Goal: Information Seeking & Learning: Check status

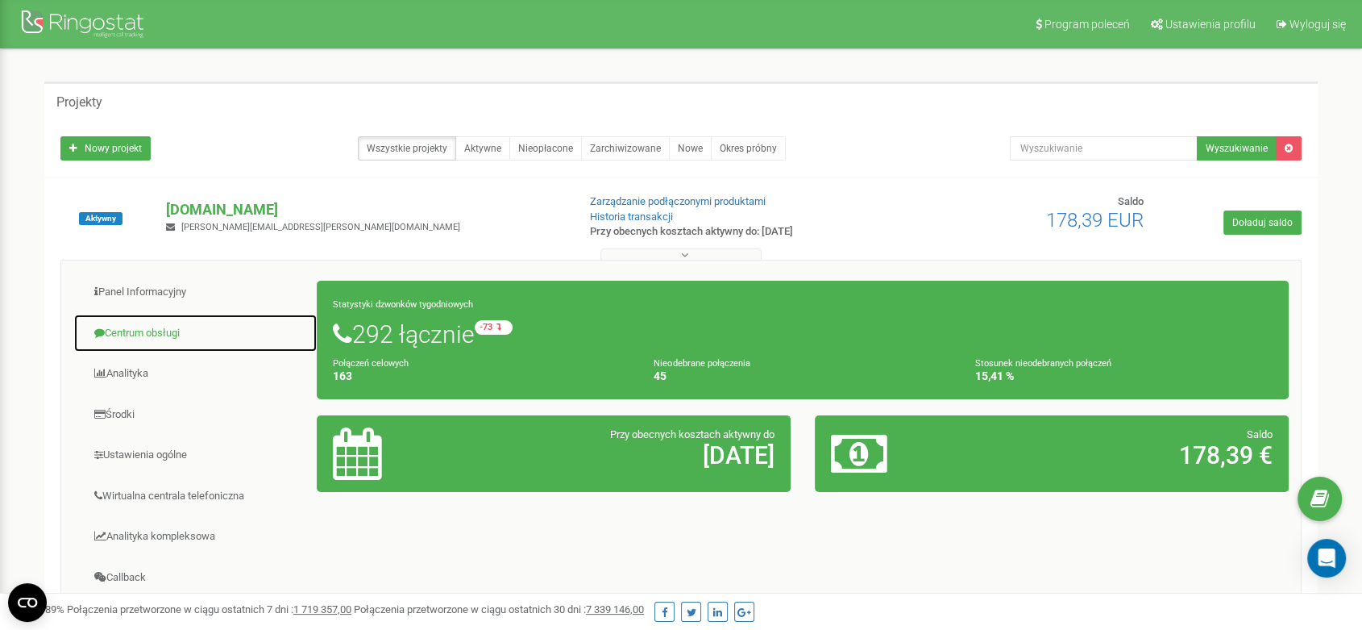
click at [166, 325] on link "Centrum obsługi" at bounding box center [195, 334] width 244 height 40
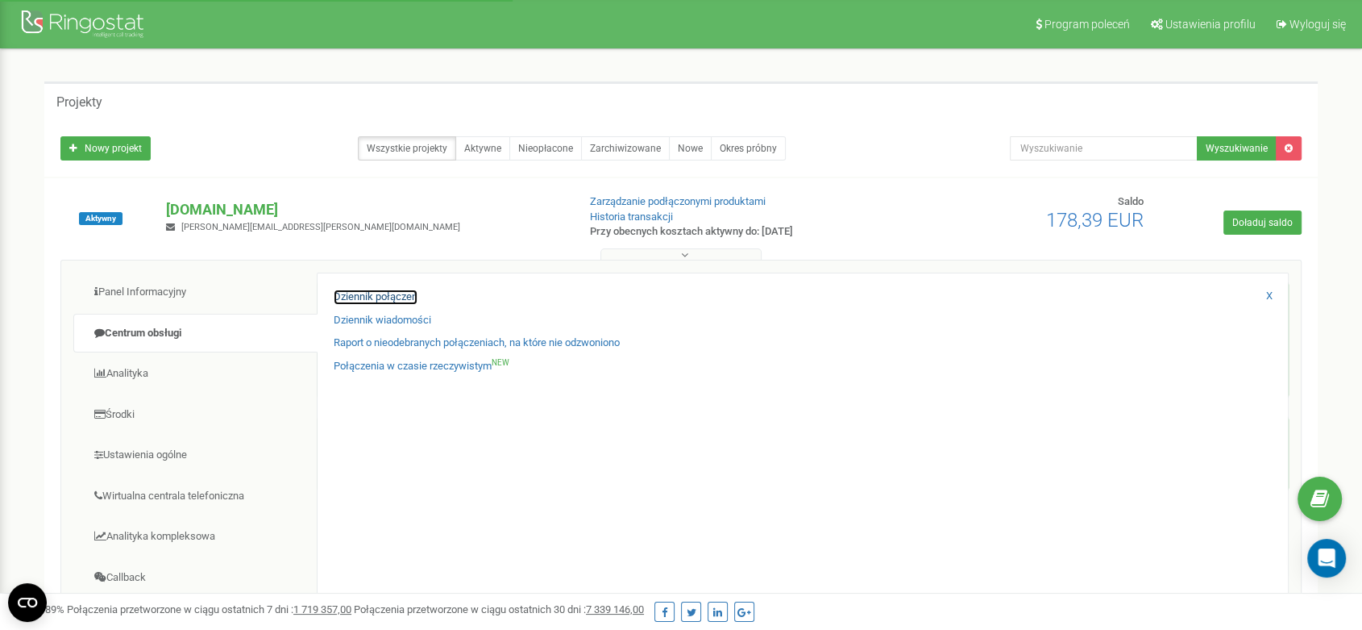
click at [385, 292] on link "Dziennik połączeń" at bounding box center [376, 296] width 84 height 15
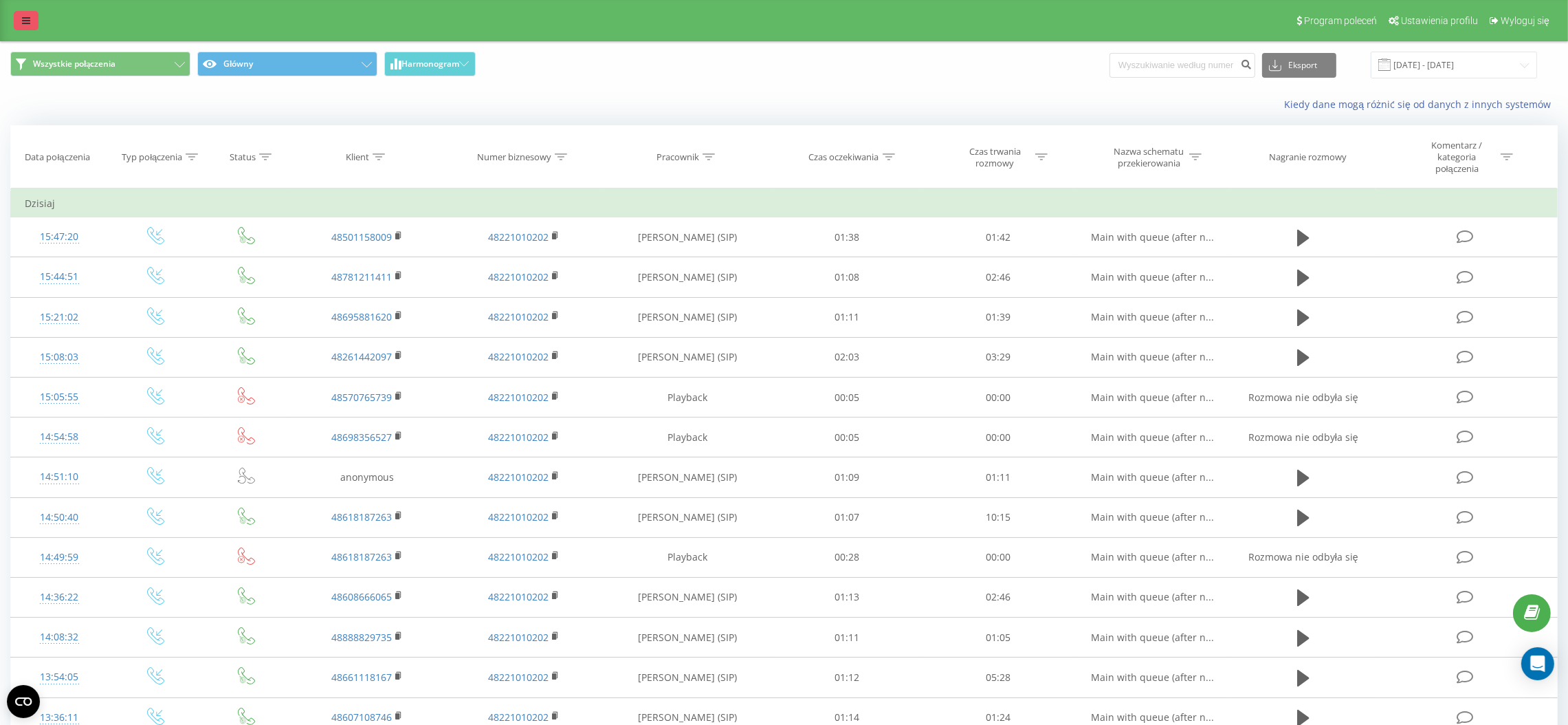
click at [26, 26] on link at bounding box center [26, 20] width 25 height 20
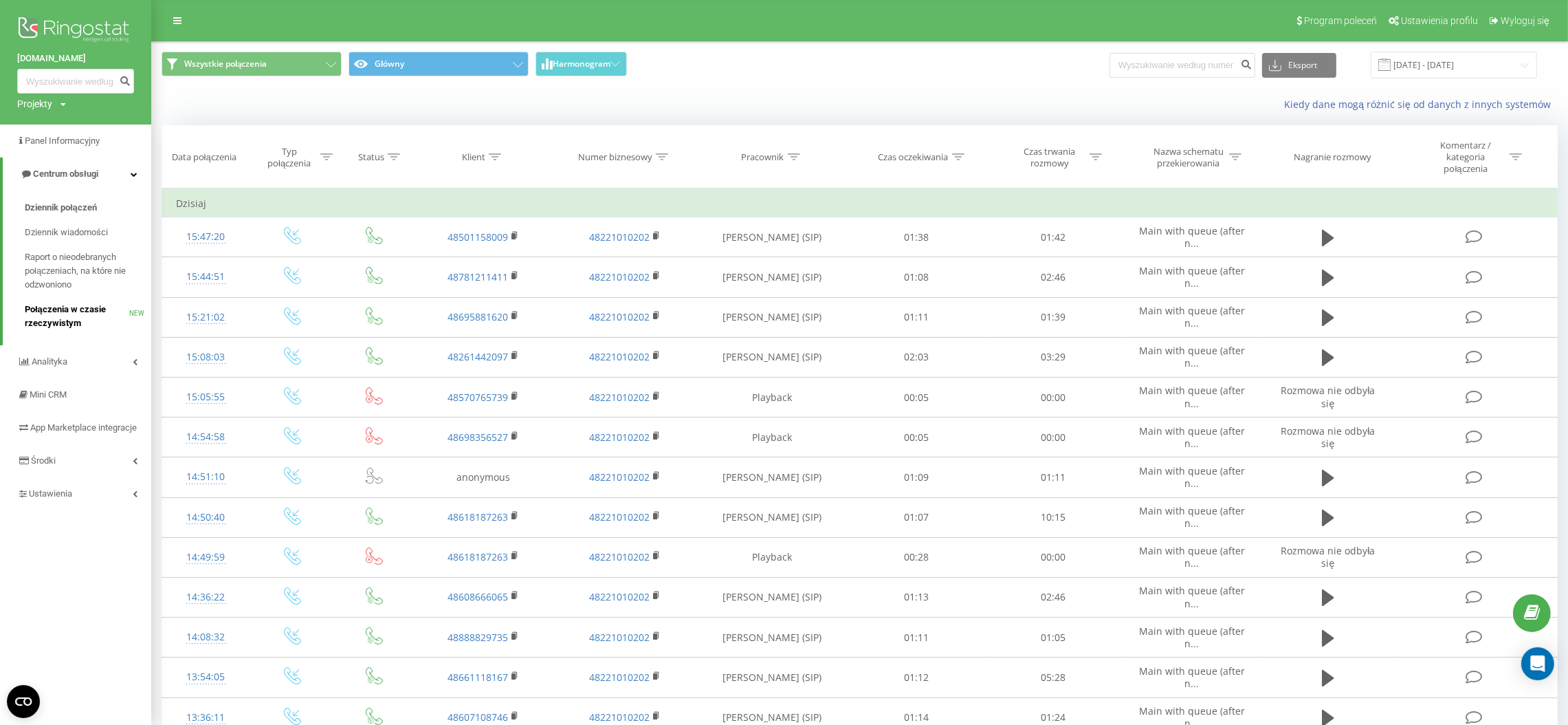
click at [81, 307] on span "Połączenia w czasie rzeczywistym" at bounding box center [77, 316] width 105 height 27
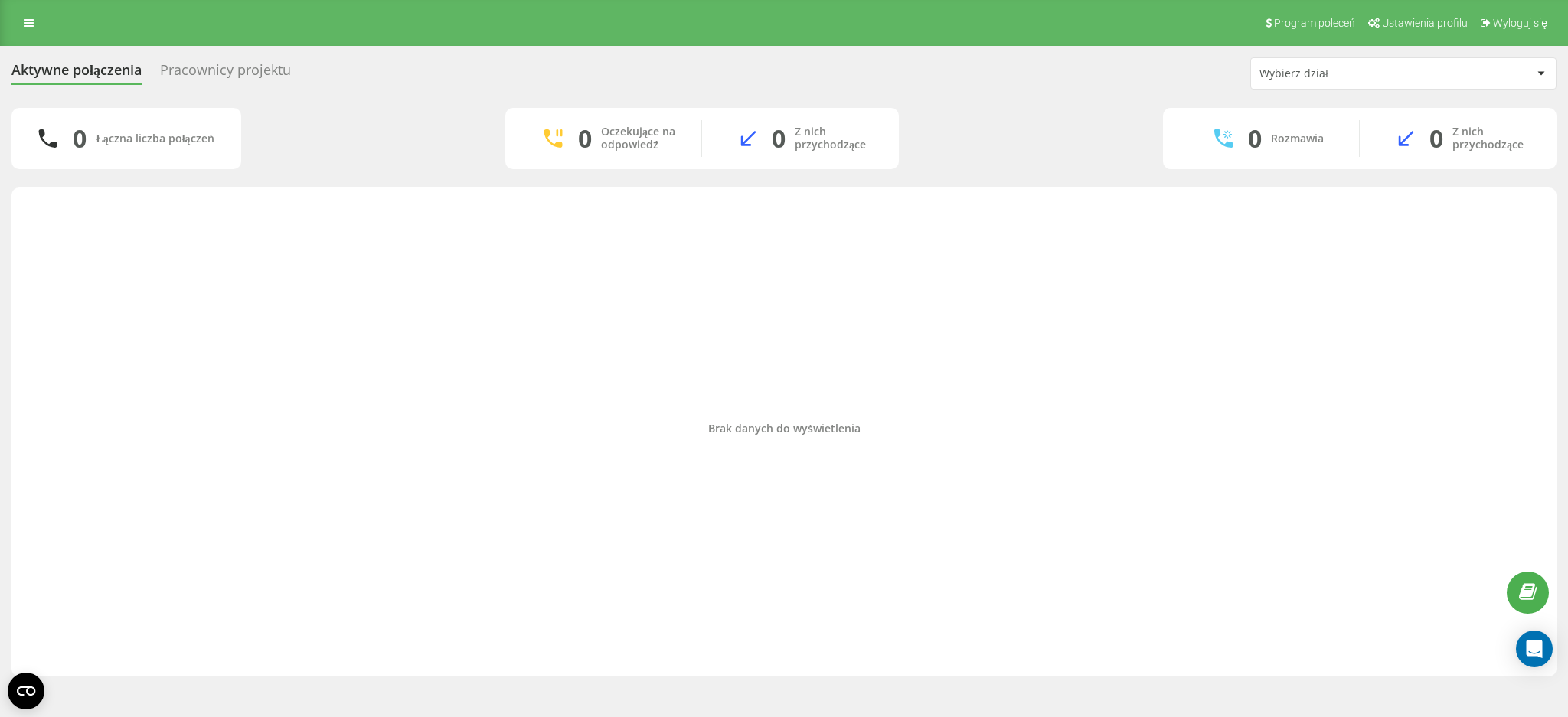
click at [231, 53] on div "Aktywne połączenia Pracownicy projektu Wybierz dział 0 Łączna liczba połączeń 0…" at bounding box center [784, 367] width 1568 height 642
click at [240, 68] on div "Pracownicy projektu" at bounding box center [225, 73] width 131 height 24
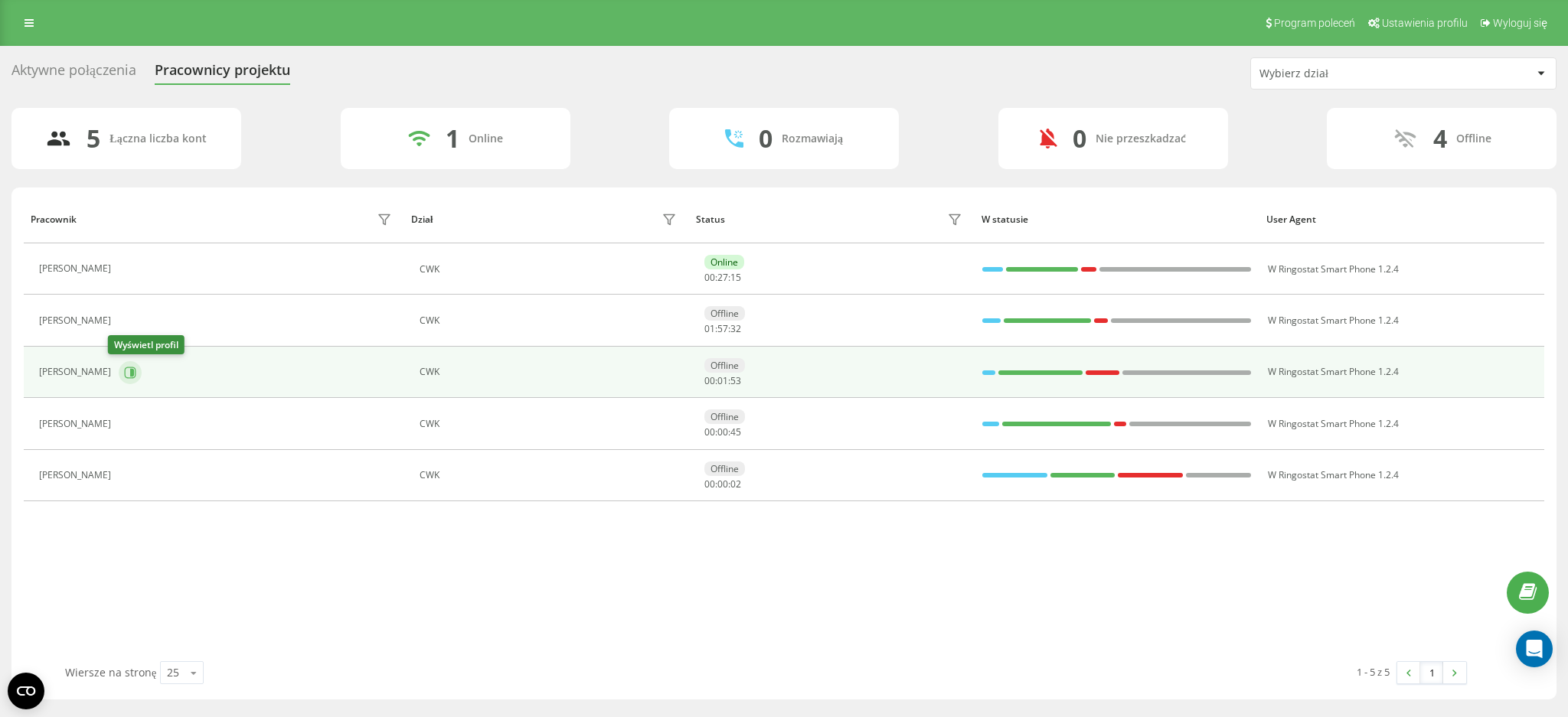
click at [130, 372] on icon at bounding box center [132, 372] width 4 height 8
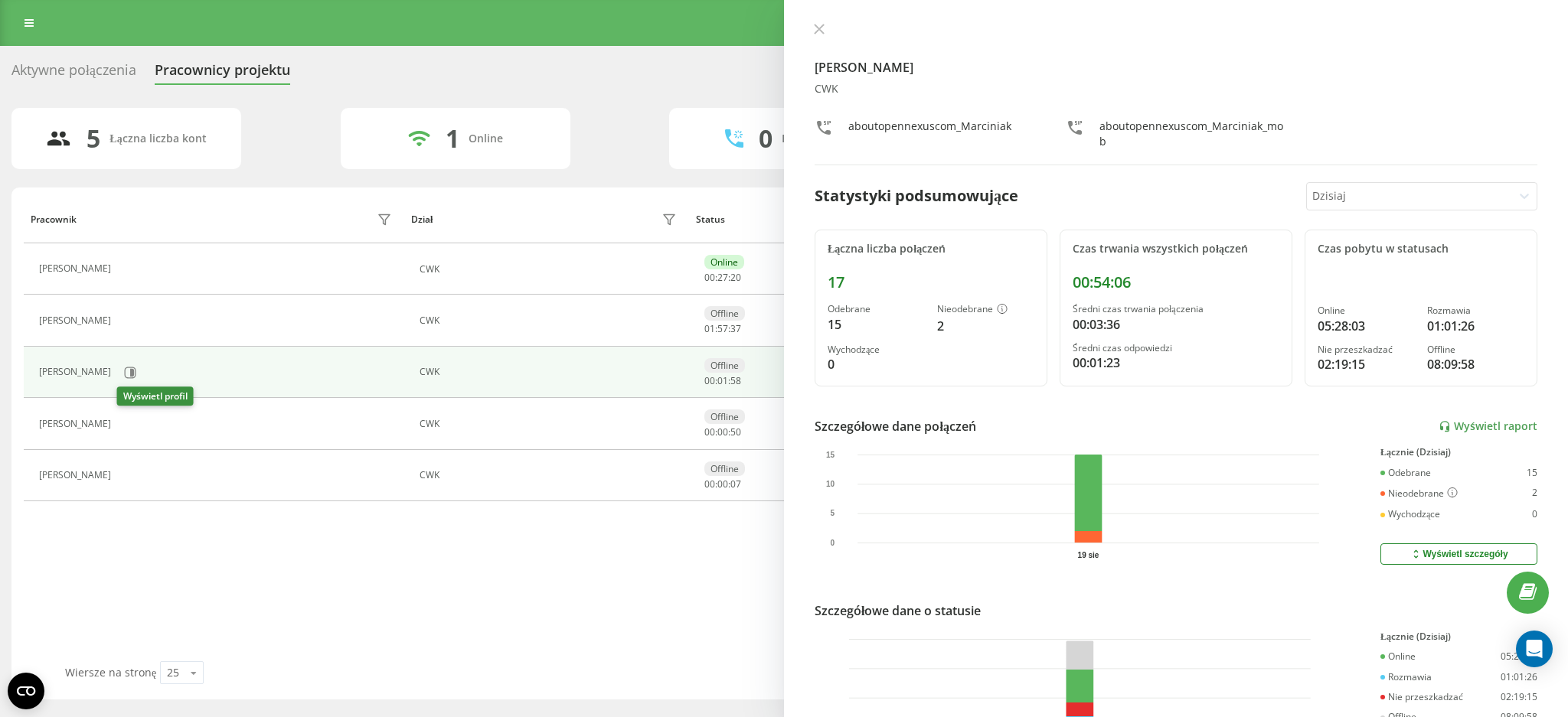
click at [131, 428] on icon at bounding box center [127, 424] width 12 height 12
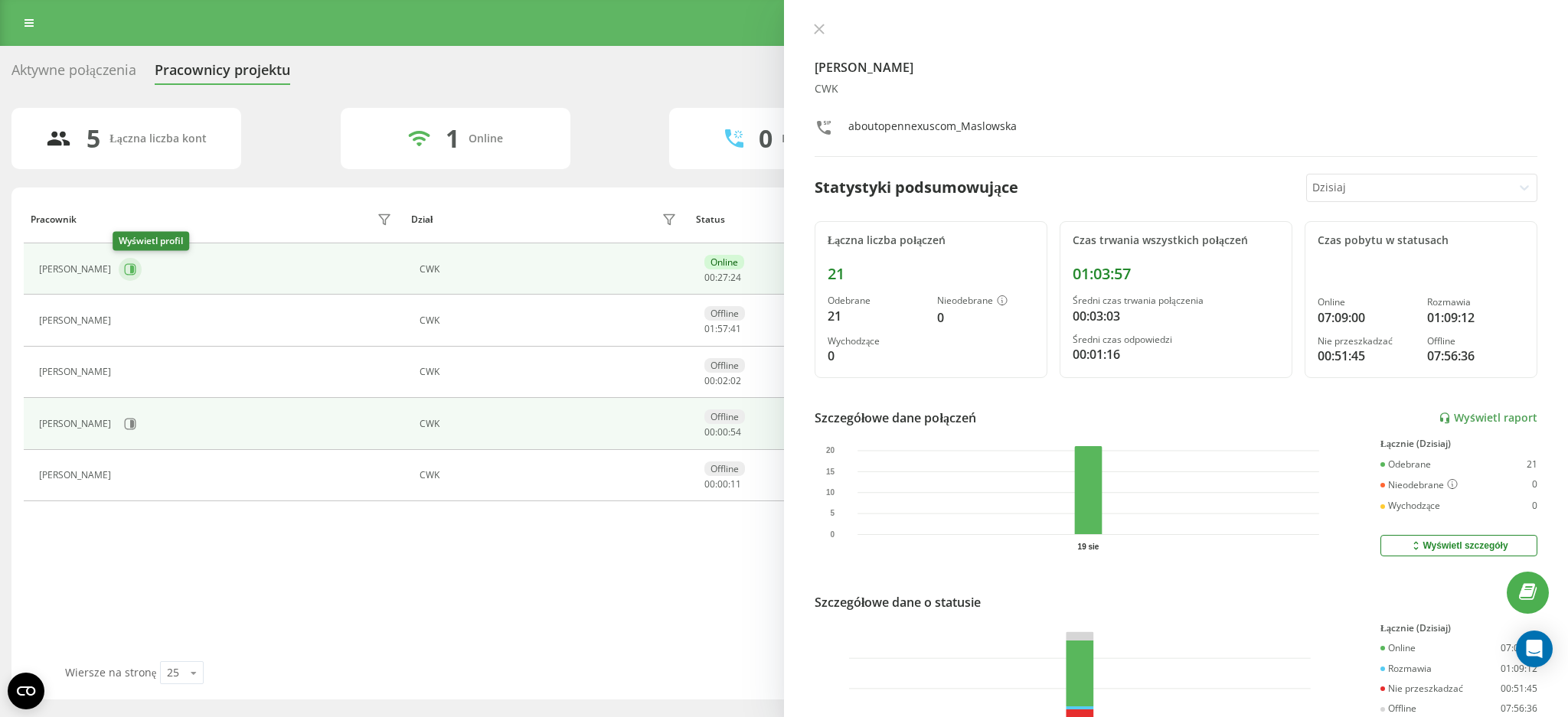
click at [124, 264] on icon at bounding box center [130, 269] width 11 height 11
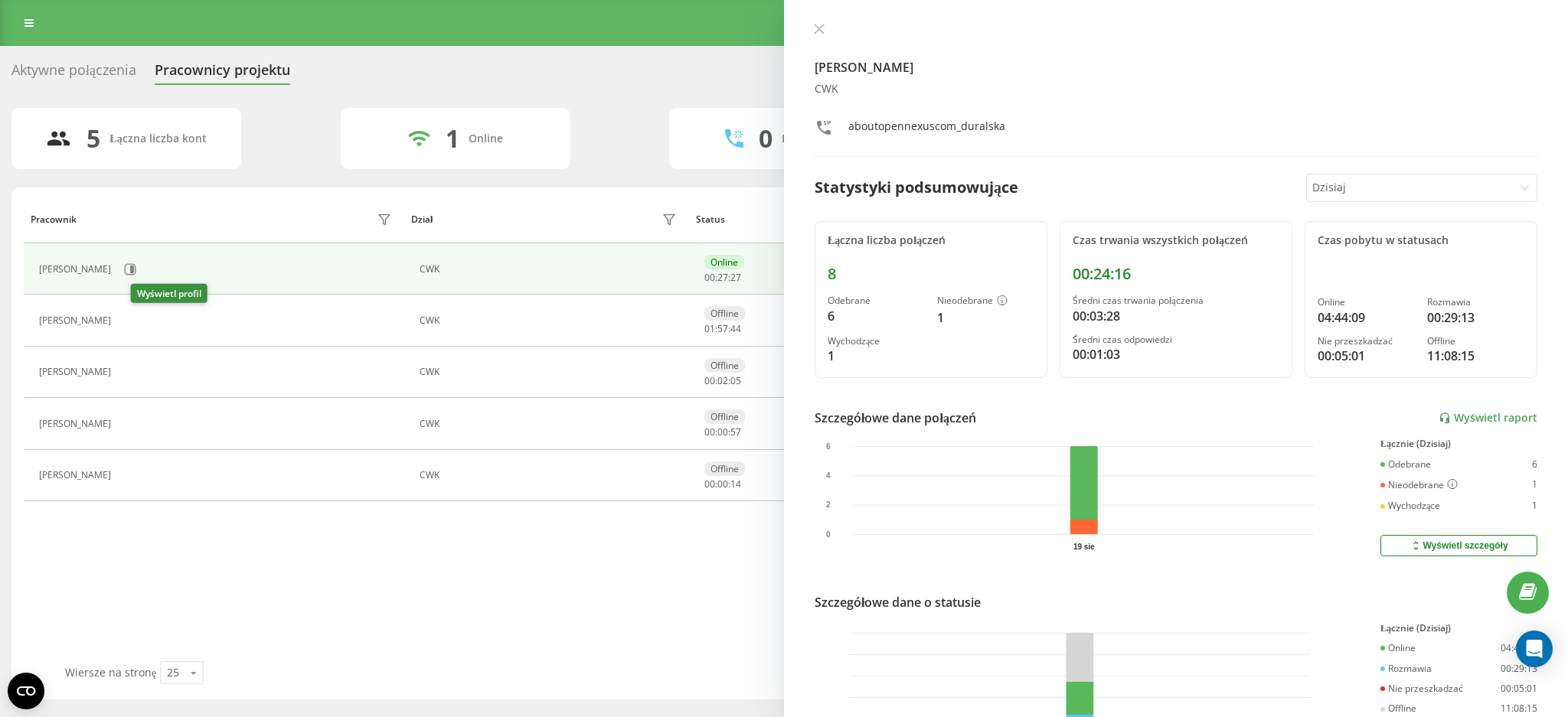
click at [134, 322] on icon at bounding box center [127, 320] width 12 height 12
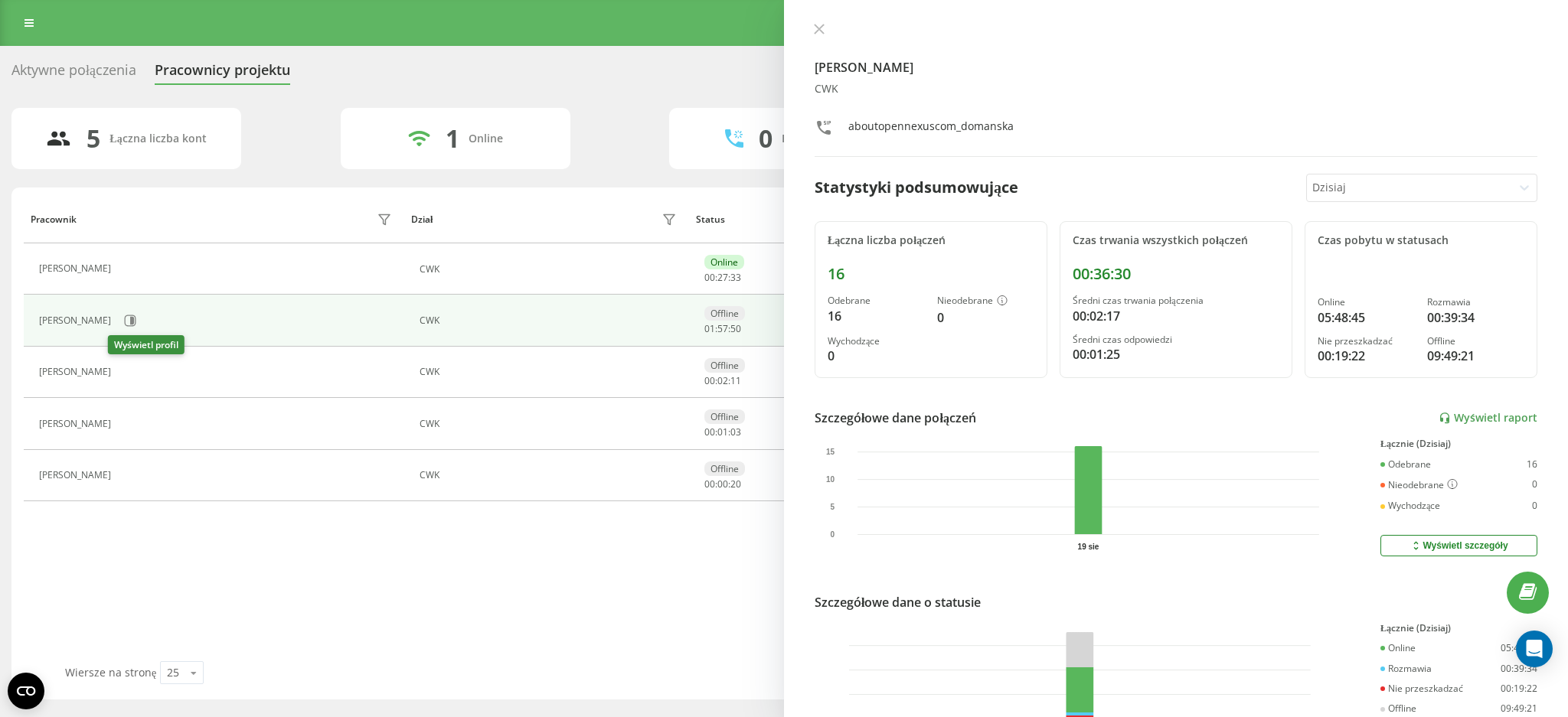
click at [130, 370] on button at bounding box center [127, 374] width 18 height 22
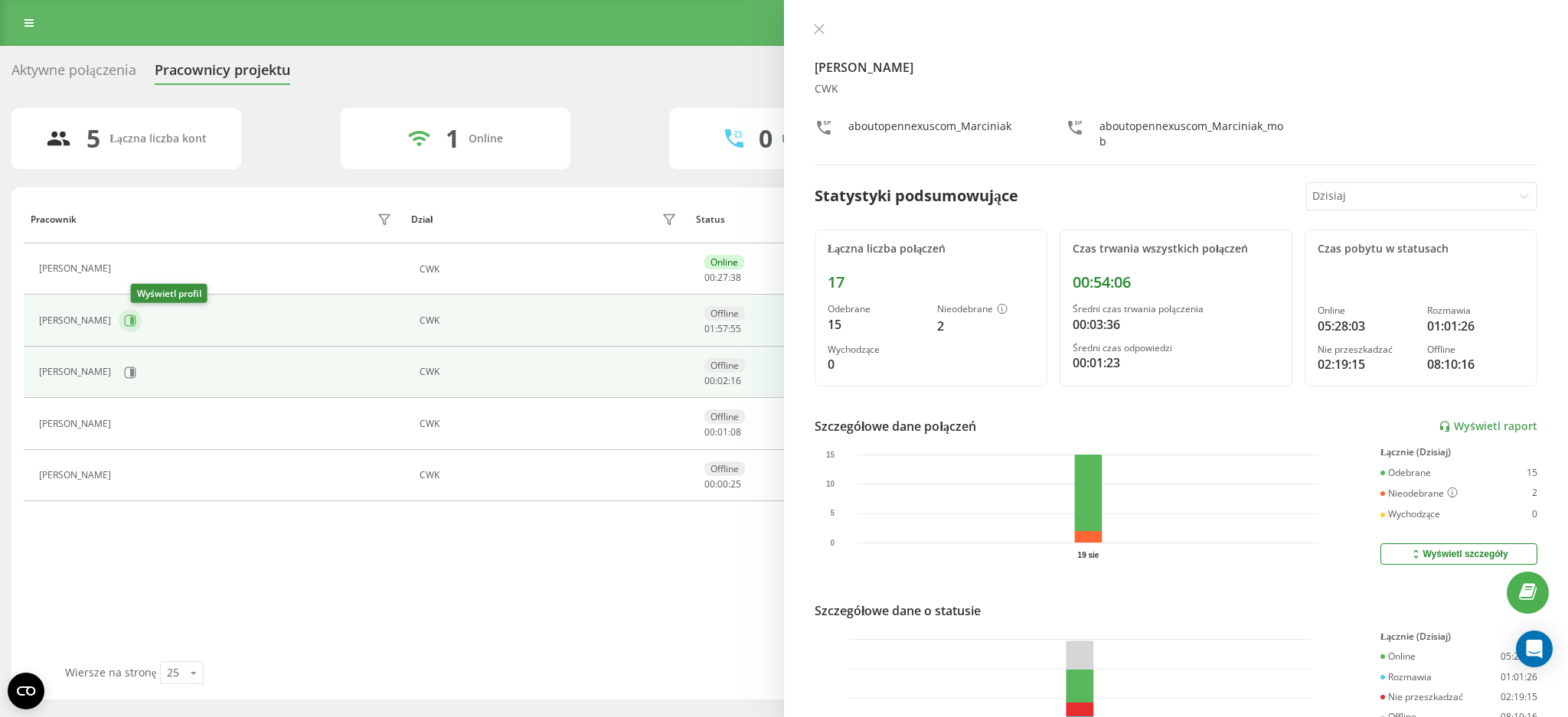
click at [137, 324] on icon at bounding box center [130, 320] width 12 height 12
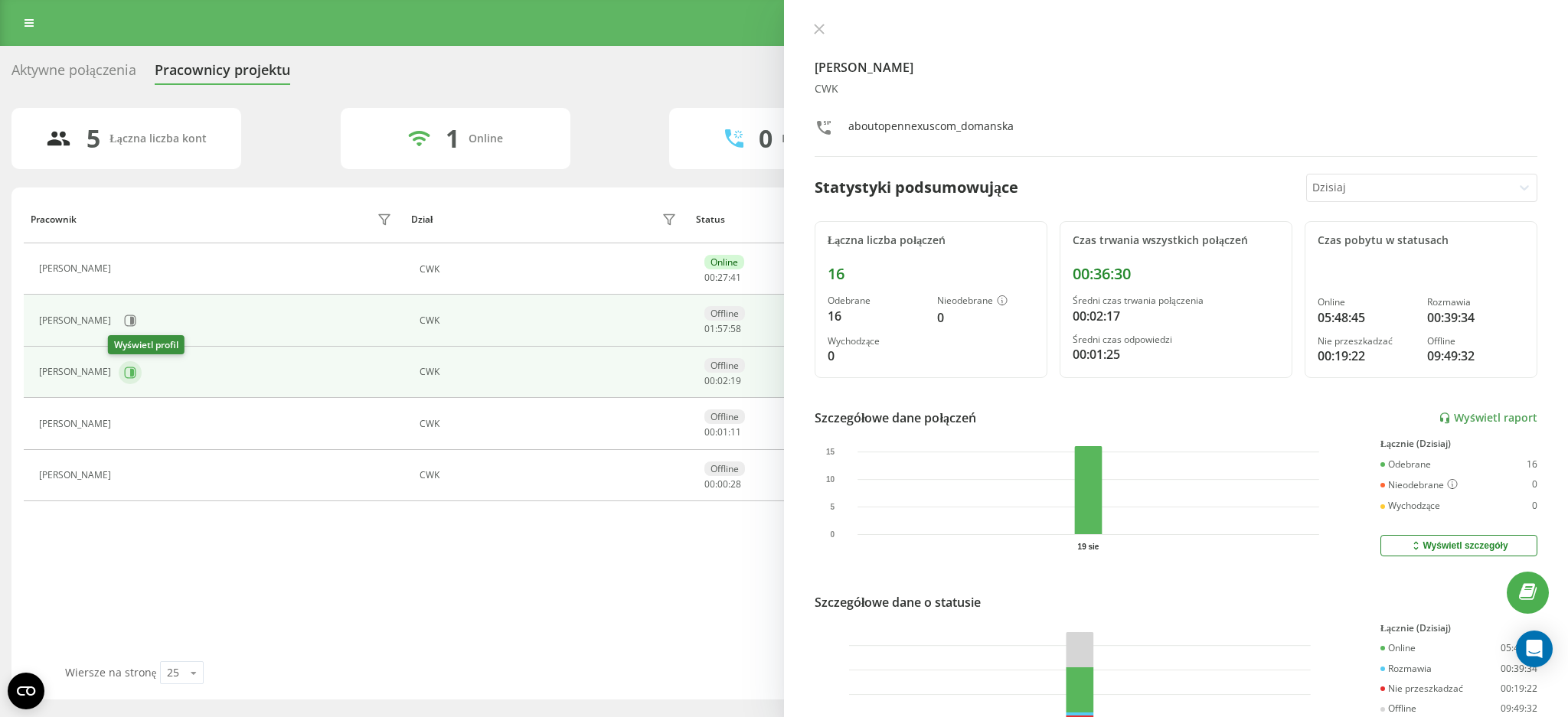
click at [130, 373] on icon at bounding box center [132, 372] width 4 height 8
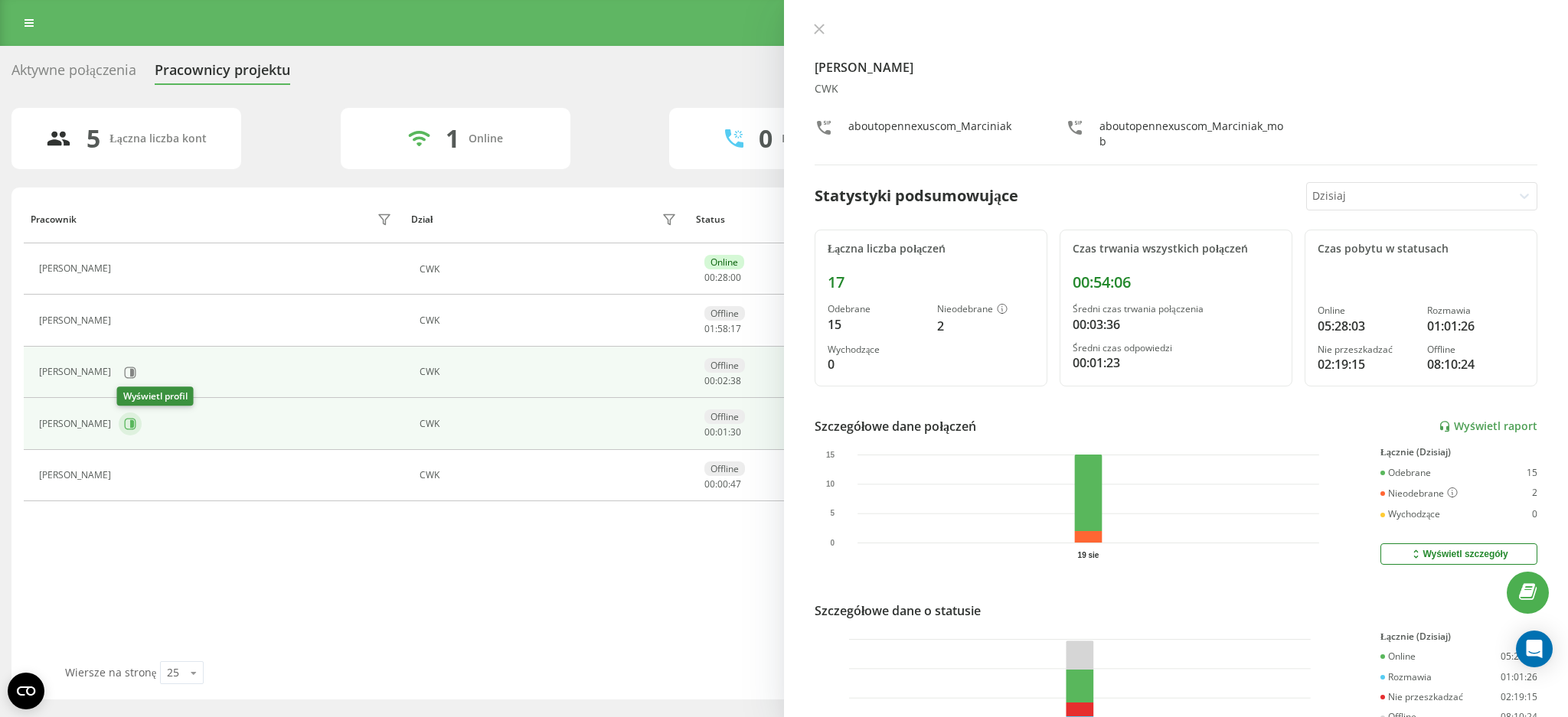
click at [126, 432] on button at bounding box center [130, 425] width 23 height 23
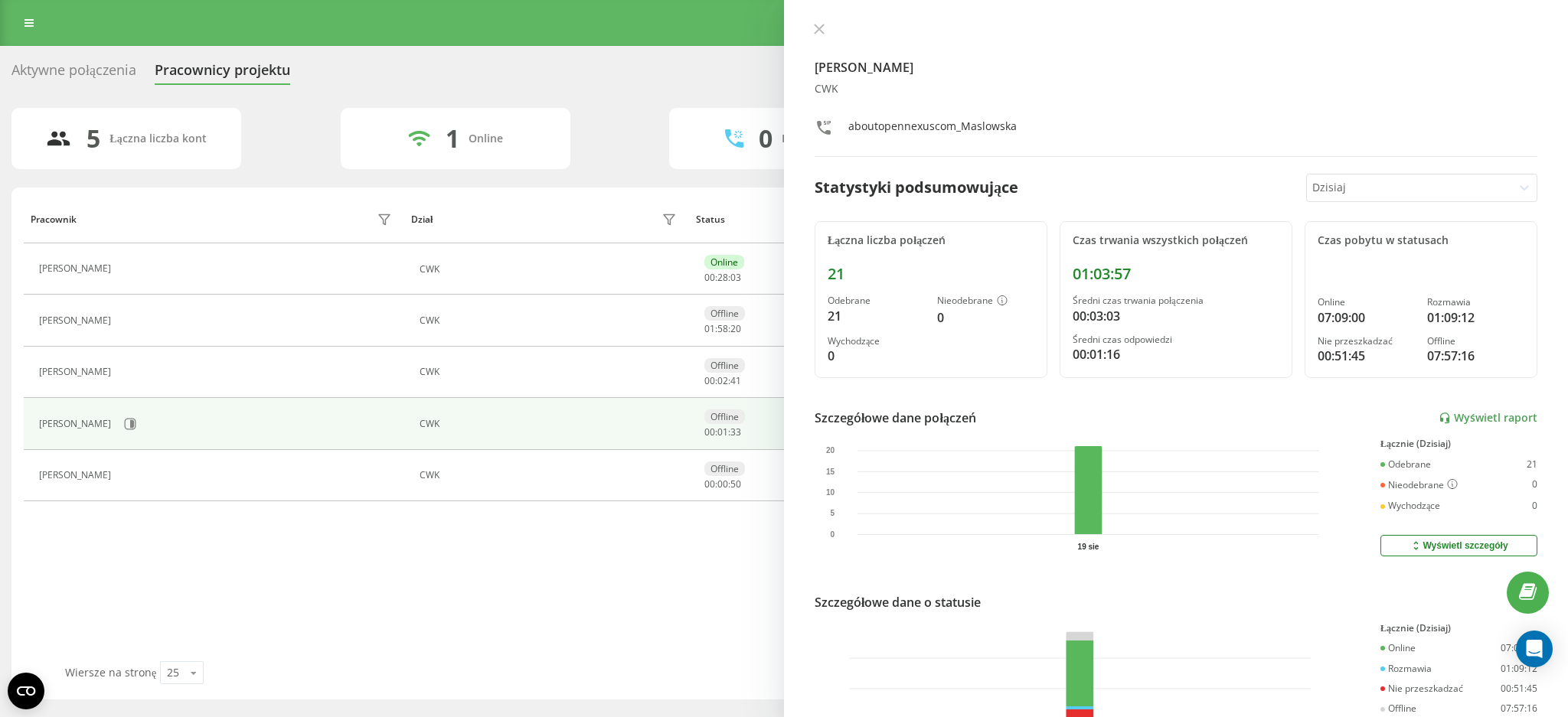
click at [812, 30] on button at bounding box center [819, 29] width 20 height 14
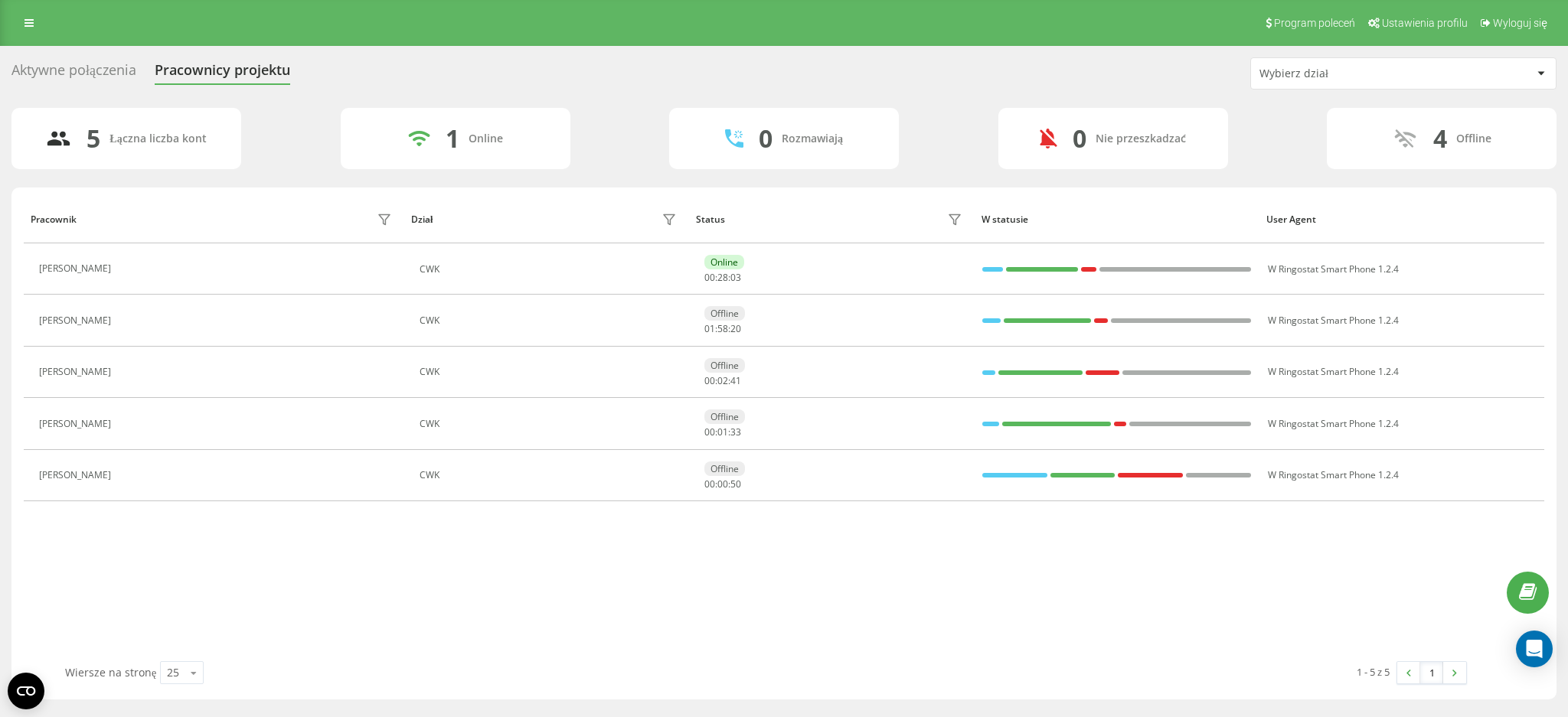
click at [542, 84] on div "Aktywne połączenia Pracownicy projektu Wybierz dział" at bounding box center [784, 73] width 1545 height 32
